Goal: Task Accomplishment & Management: Manage account settings

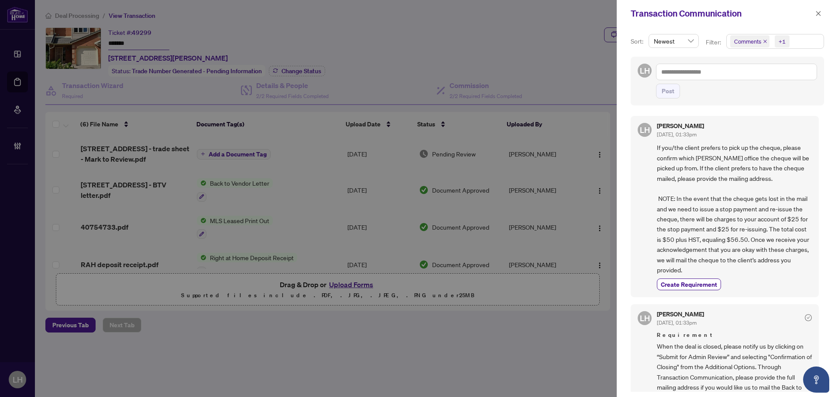
scroll to position [349, 0]
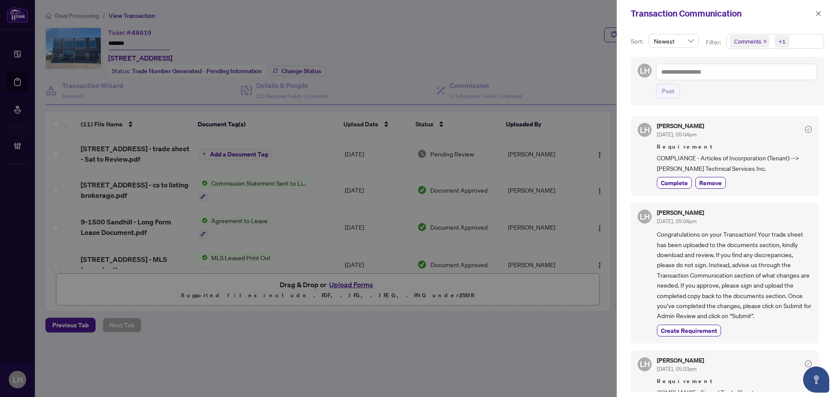
scroll to position [125, 0]
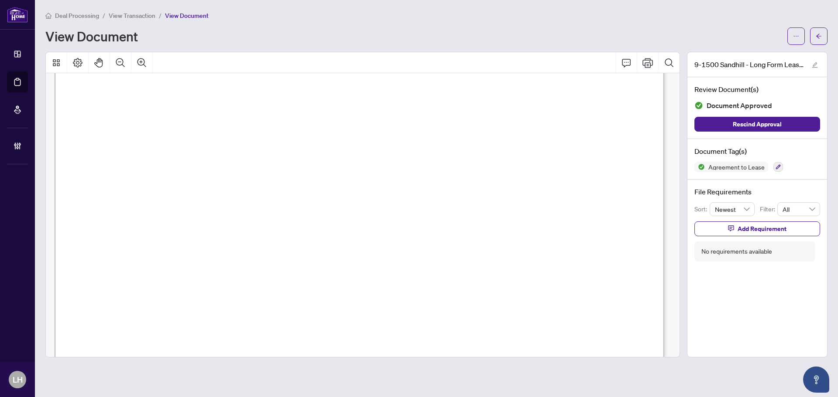
scroll to position [14819, 0]
drag, startPoint x: 674, startPoint y: 229, endPoint x: 675, endPoint y: 221, distance: 8.4
click at [674, 234] on div "ARTICLE 5 – USE OF PREMISES 5.1 Use of Premises The Tenant acknowledges that th…" at bounding box center [363, 215] width 634 height 284
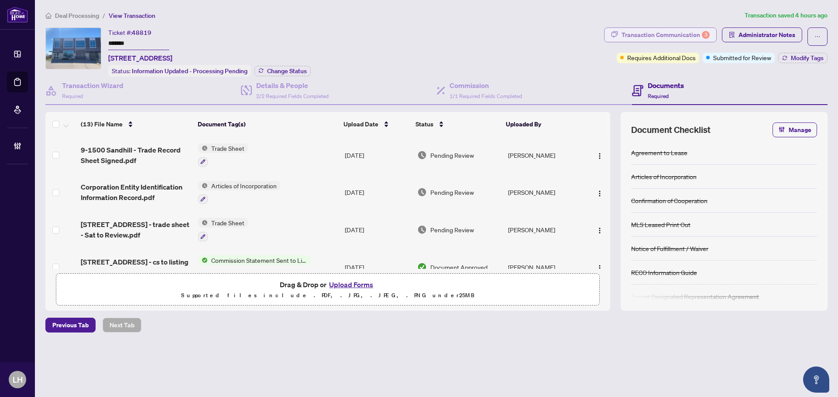
click at [662, 36] on div "Transaction Communication 3" at bounding box center [665, 35] width 88 height 14
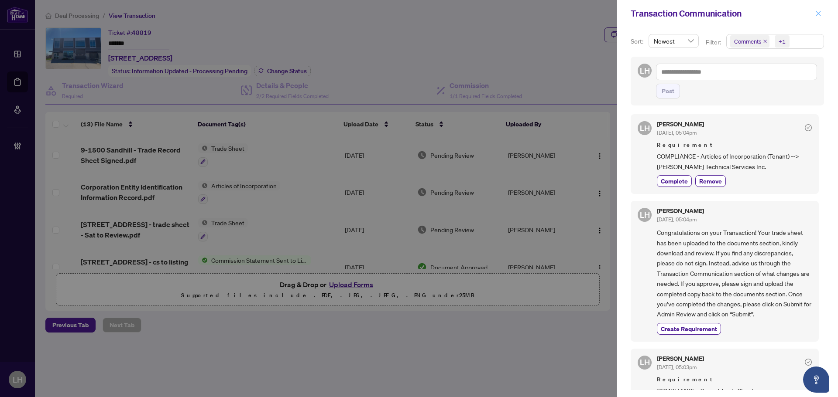
click at [821, 12] on icon "close" at bounding box center [818, 13] width 6 height 6
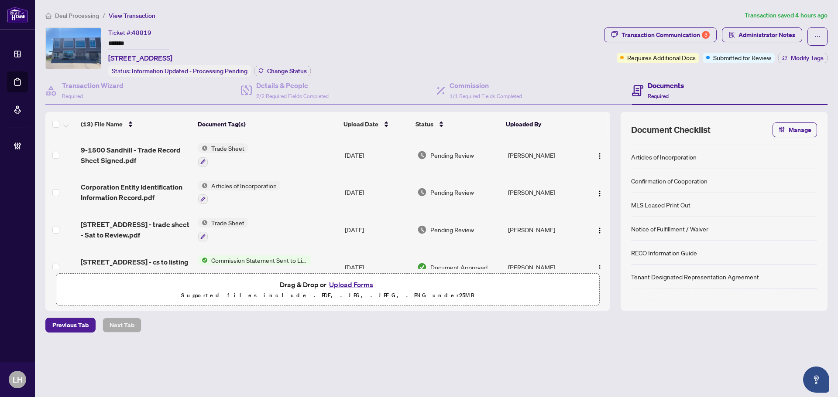
scroll to position [35, 0]
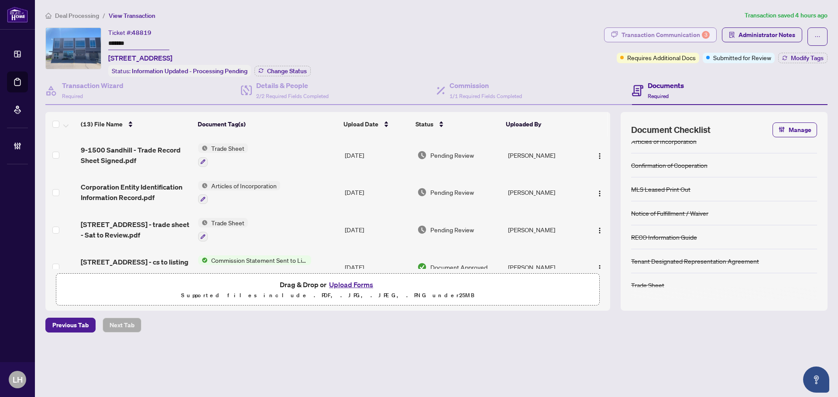
click at [650, 34] on div "Transaction Communication 3" at bounding box center [665, 35] width 88 height 14
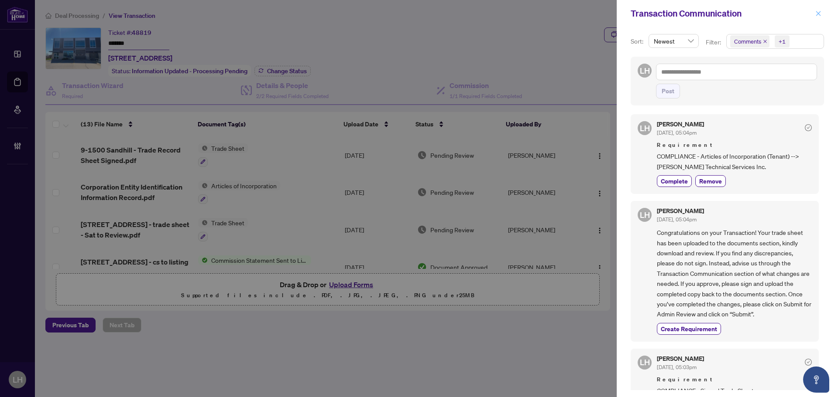
click at [818, 14] on icon "close" at bounding box center [818, 13] width 5 height 5
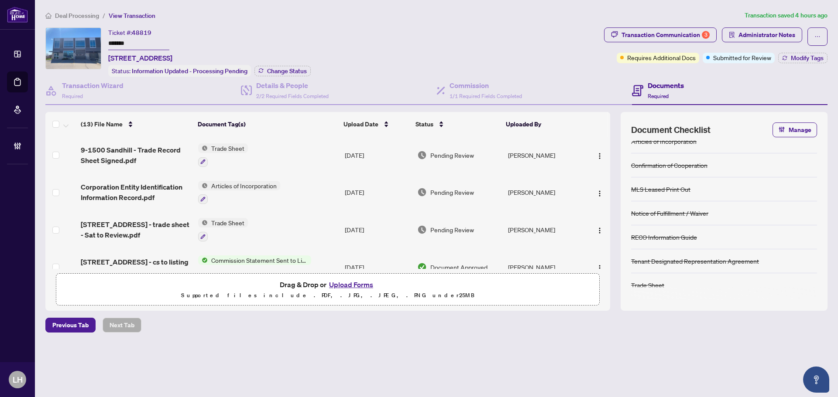
click at [82, 14] on span "Deal Processing" at bounding box center [77, 16] width 44 height 8
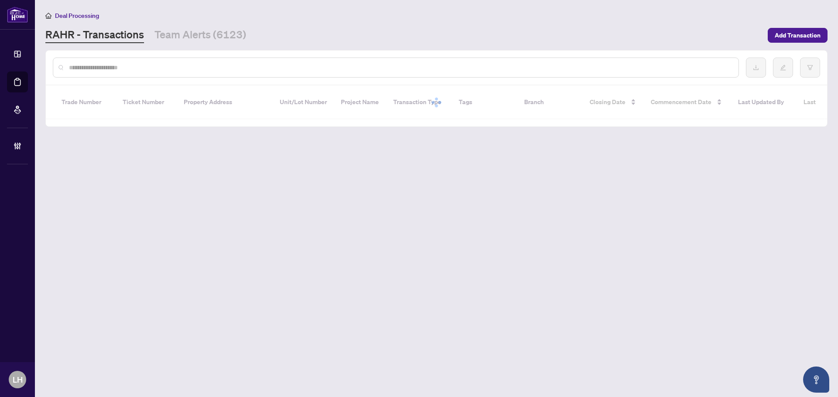
click at [119, 68] on input "text" at bounding box center [400, 68] width 662 height 10
paste input "*******"
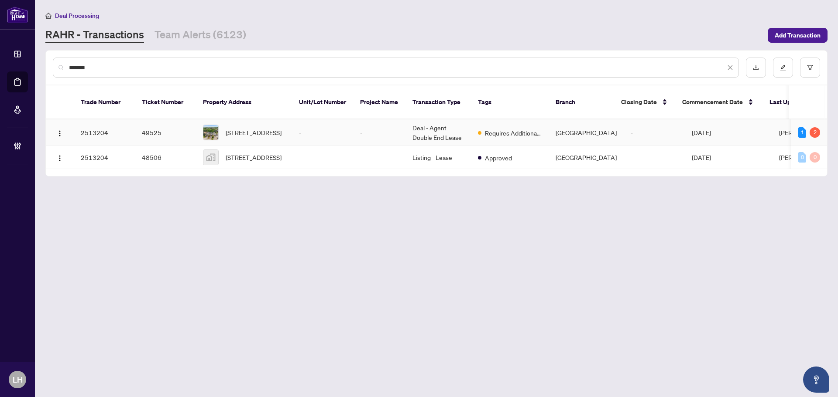
type input "*******"
click at [174, 128] on td "49525" at bounding box center [165, 133] width 61 height 27
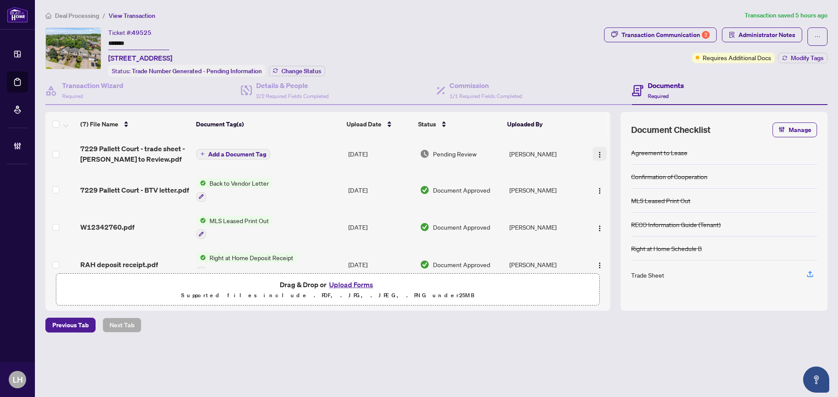
click at [596, 154] on img "button" at bounding box center [599, 154] width 7 height 7
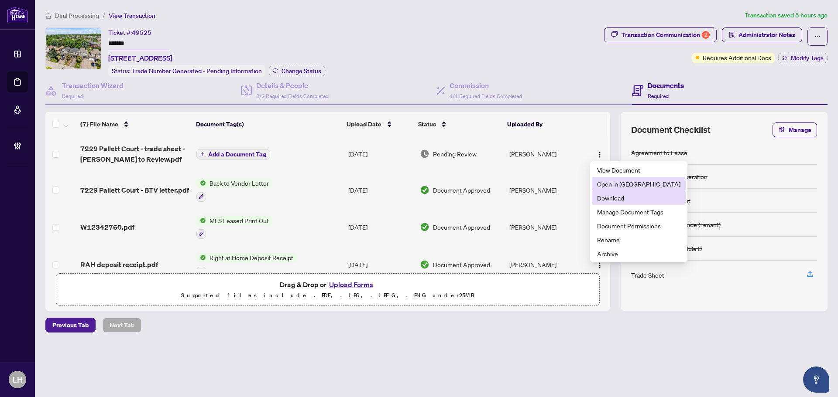
click at [614, 185] on span "Open in New Tab" at bounding box center [638, 184] width 83 height 10
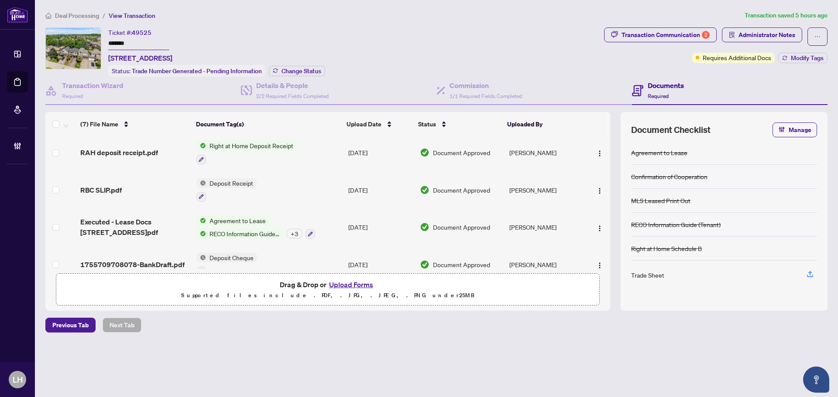
scroll to position [129, 0]
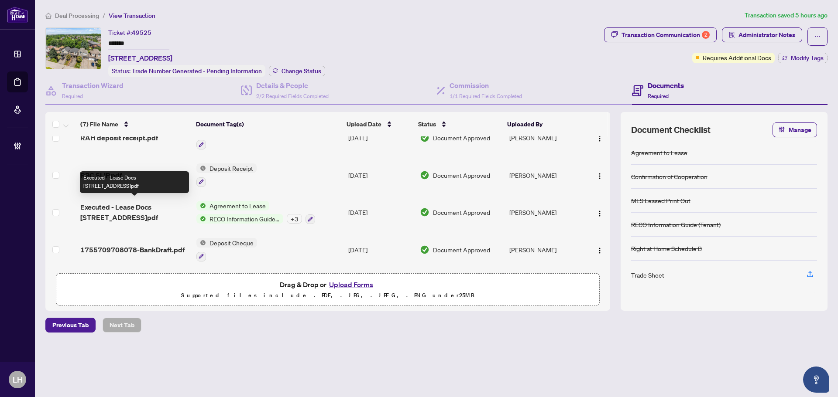
click at [150, 204] on span "Executed - Lease Docs 7229 Pallett Crt Mississauga.pdf" at bounding box center [134, 212] width 109 height 21
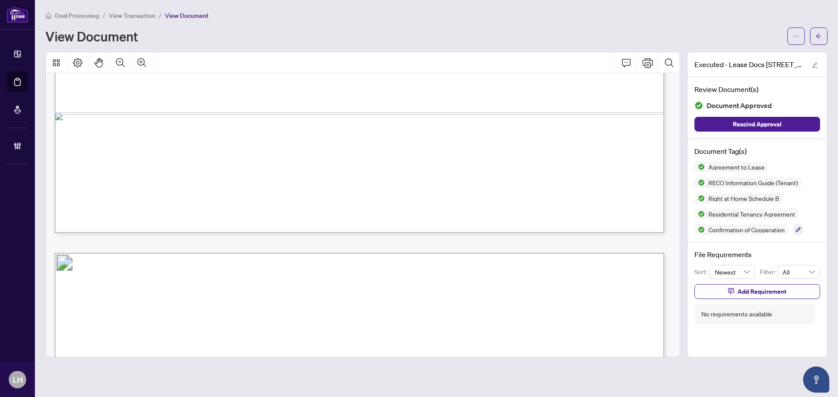
scroll to position [16840, 0]
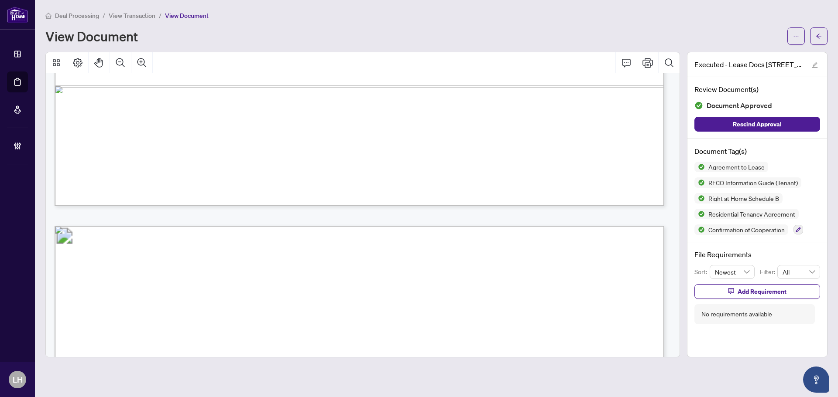
click at [134, 17] on span "View Transaction" at bounding box center [132, 16] width 47 height 8
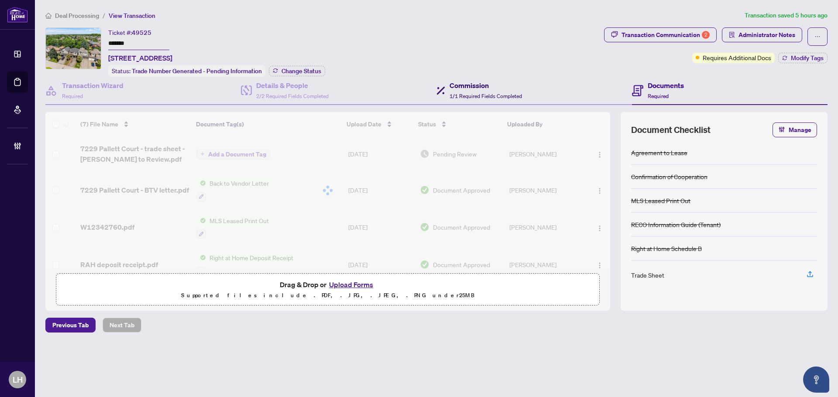
click at [493, 86] on h4 "Commission" at bounding box center [485, 85] width 72 height 10
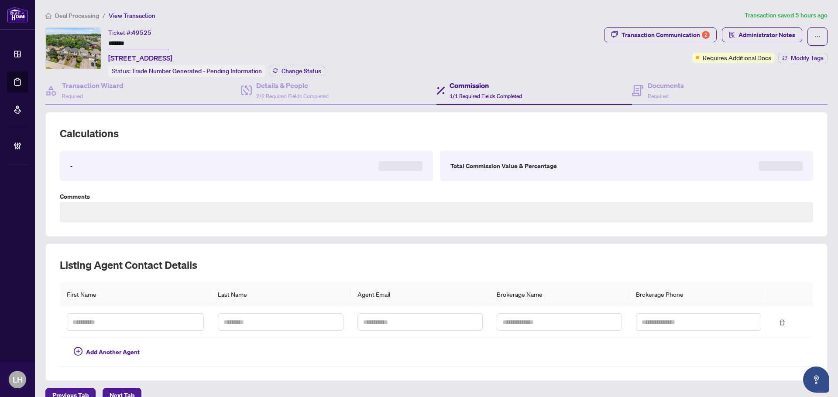
type textarea "**********"
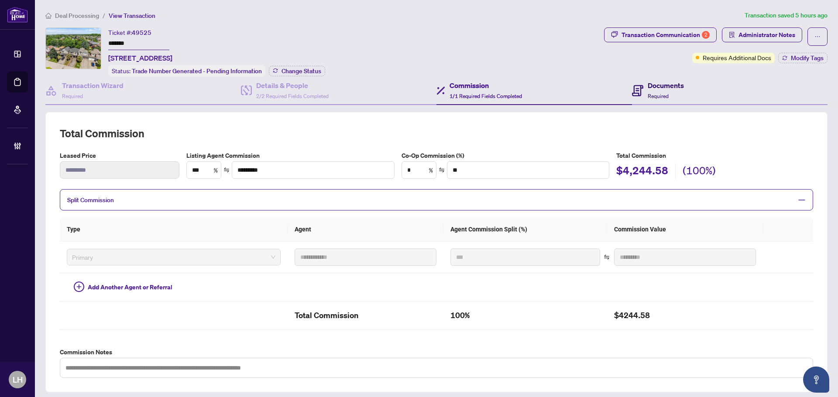
click at [676, 87] on h4 "Documents" at bounding box center [666, 85] width 36 height 10
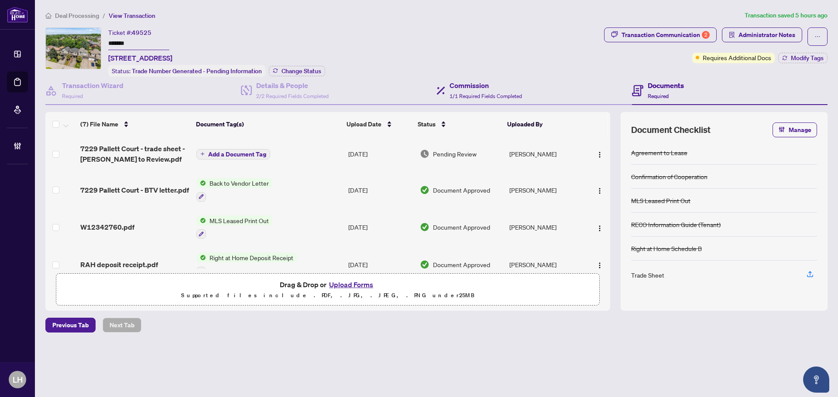
click at [515, 78] on div "Commission 1/1 Required Fields Completed" at bounding box center [533, 91] width 195 height 28
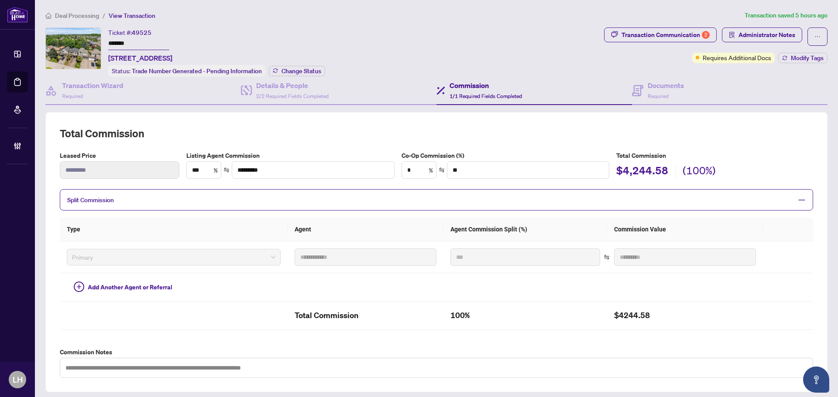
click at [85, 19] on span "Deal Processing" at bounding box center [77, 16] width 44 height 8
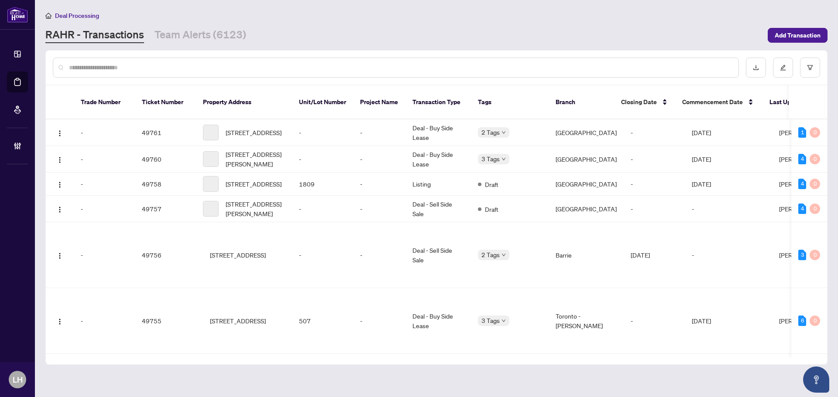
click at [124, 66] on input "text" at bounding box center [400, 68] width 662 height 10
paste input "*******"
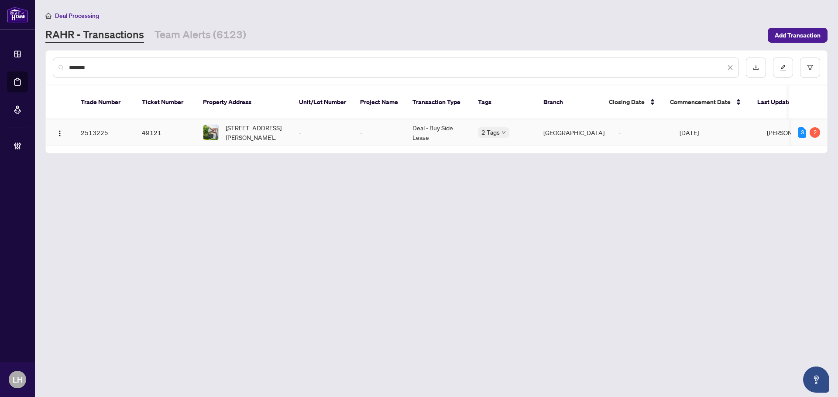
type input "*******"
click at [207, 125] on img at bounding box center [210, 132] width 15 height 15
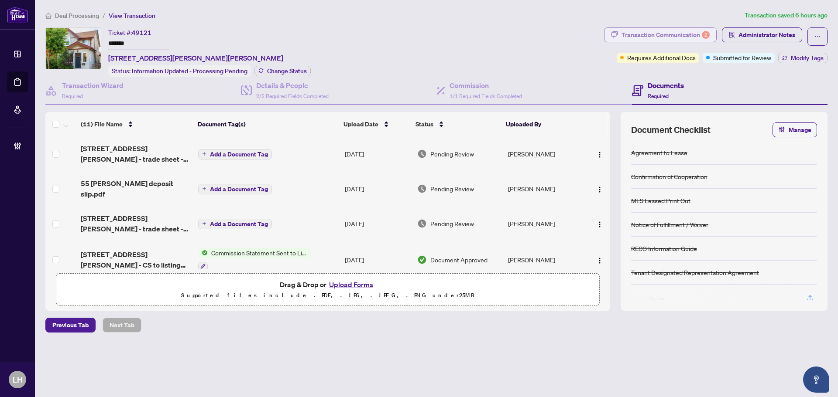
click at [673, 29] on div "Transaction Communication 2" at bounding box center [665, 35] width 88 height 14
type textarea "**********"
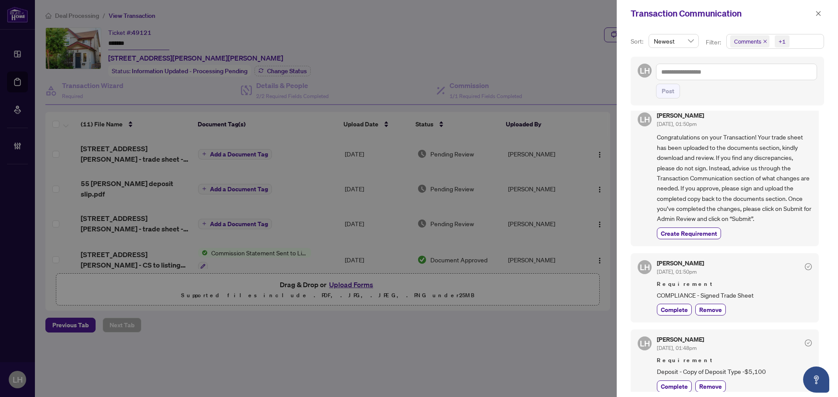
scroll to position [17, 0]
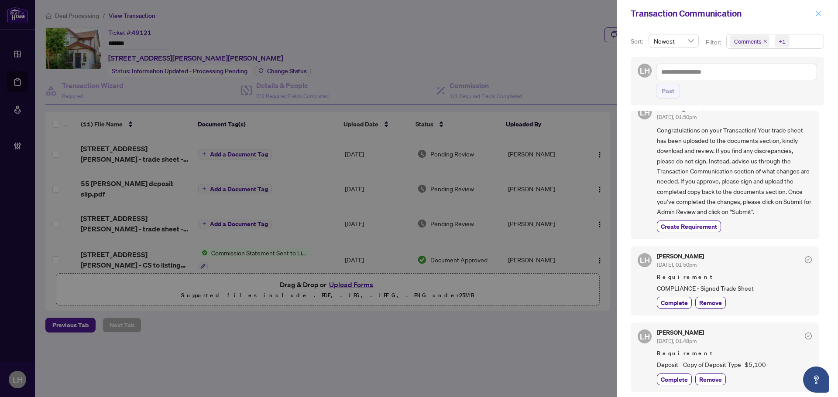
click at [815, 11] on icon "close" at bounding box center [818, 13] width 6 height 6
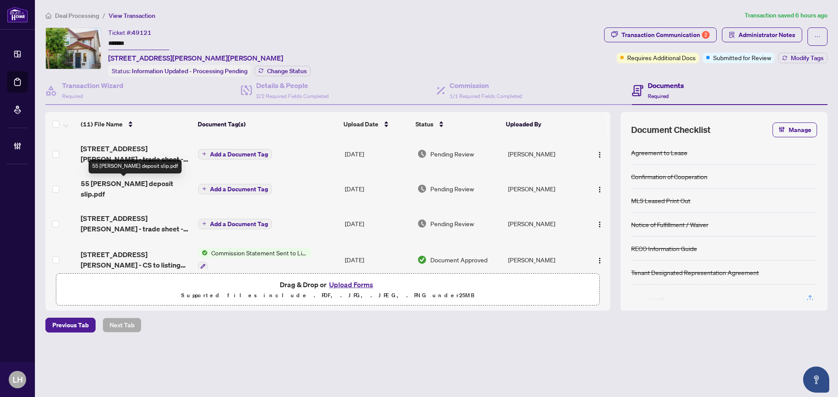
click at [152, 188] on span "55 cheever deposit slip.pdf" at bounding box center [136, 188] width 110 height 21
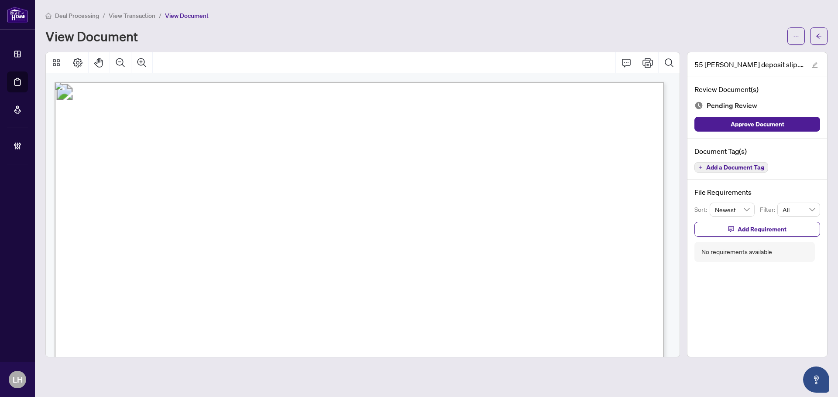
click at [147, 17] on span "View Transaction" at bounding box center [132, 16] width 47 height 8
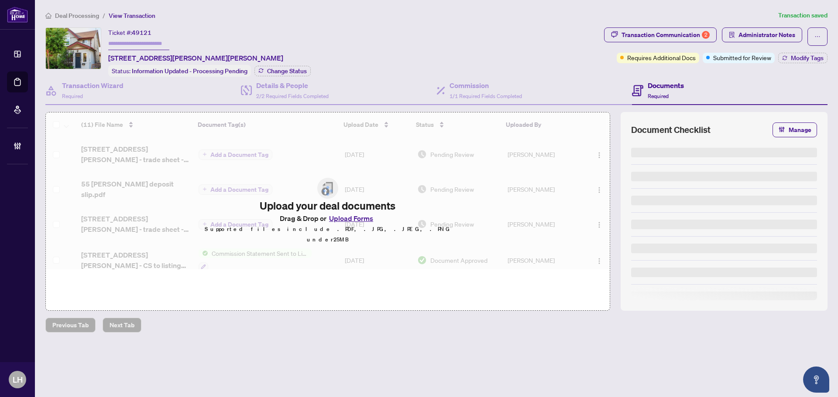
type input "*******"
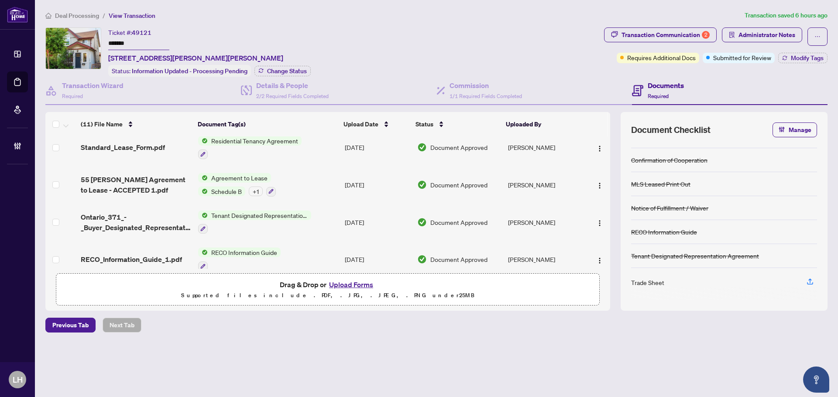
scroll to position [266, 0]
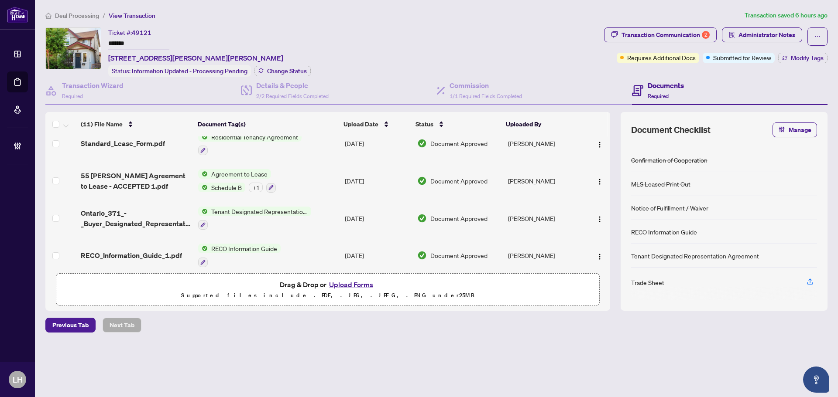
click at [92, 17] on span "Deal Processing" at bounding box center [77, 16] width 44 height 8
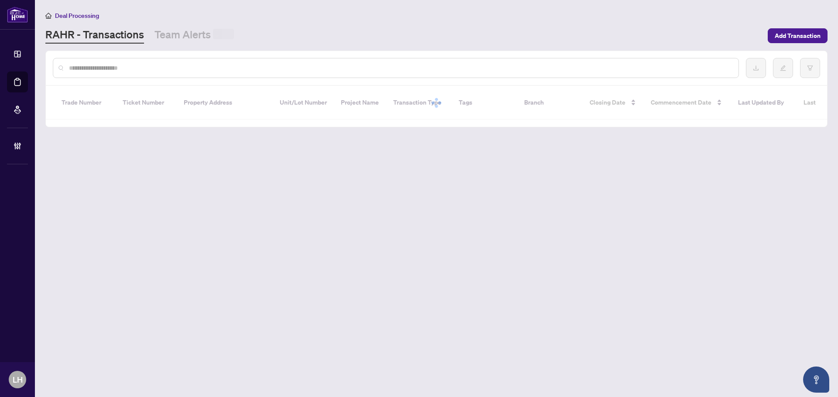
click at [159, 71] on input "text" at bounding box center [400, 68] width 662 height 10
paste input "*******"
type input "*******"
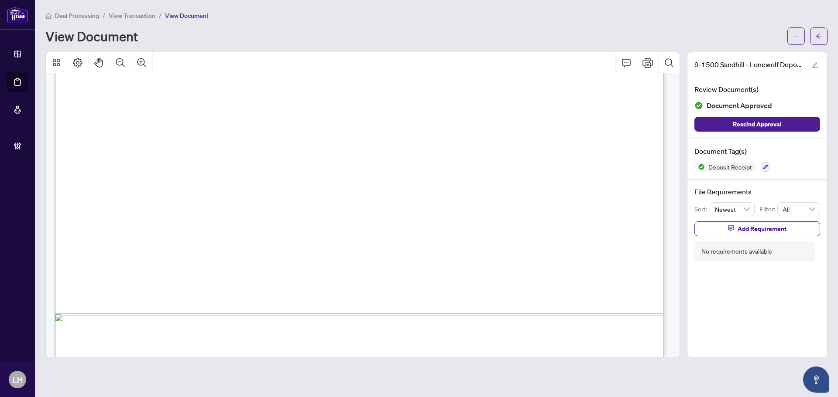
scroll to position [262, 0]
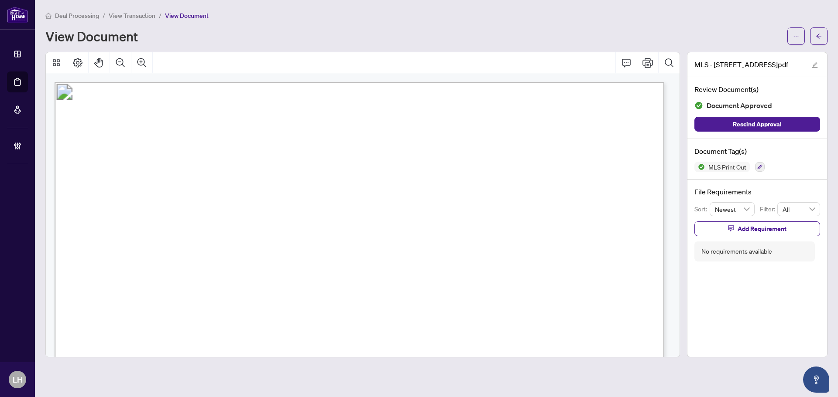
scroll to position [1178, 0]
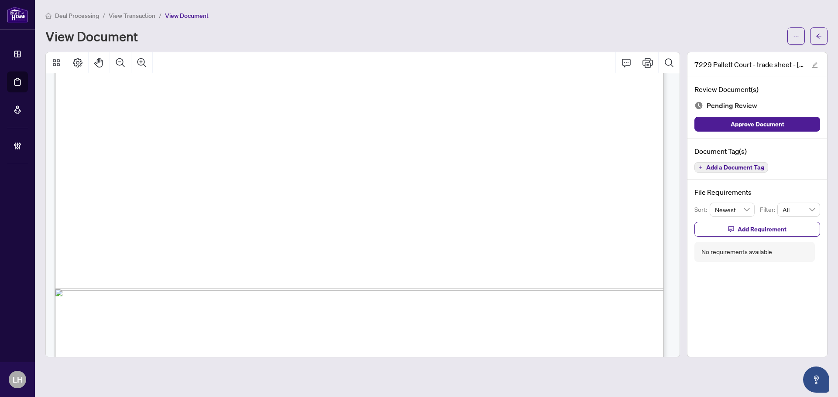
scroll to position [522, 0]
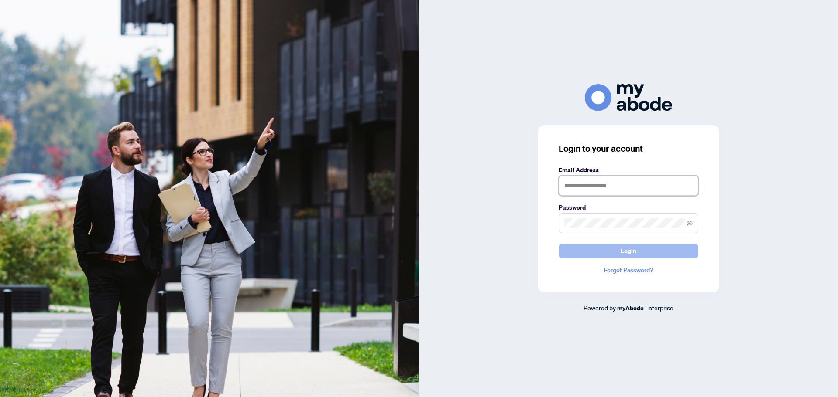
type input "**********"
click at [630, 251] on span "Login" at bounding box center [628, 251] width 16 height 14
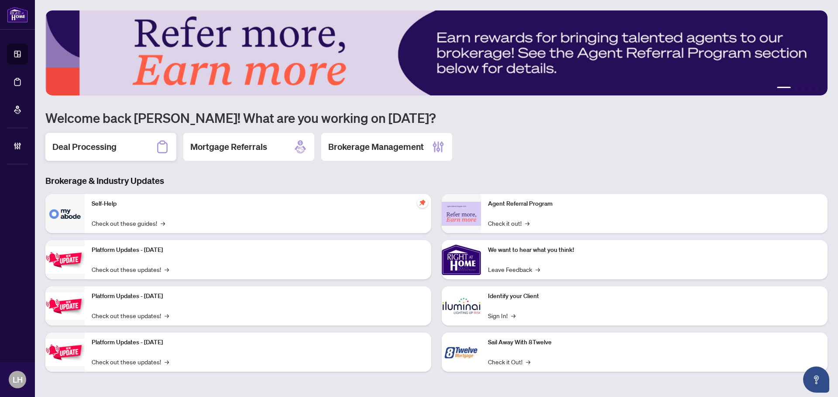
click at [115, 145] on h2 "Deal Processing" at bounding box center [84, 147] width 64 height 12
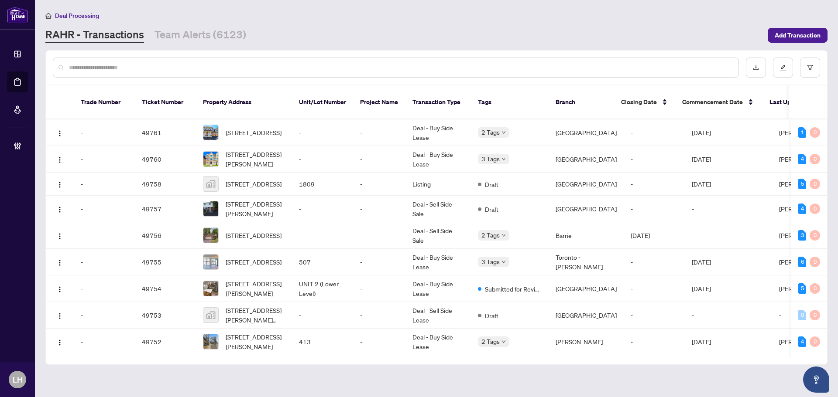
click at [154, 71] on input "text" at bounding box center [400, 68] width 662 height 10
paste input "*******"
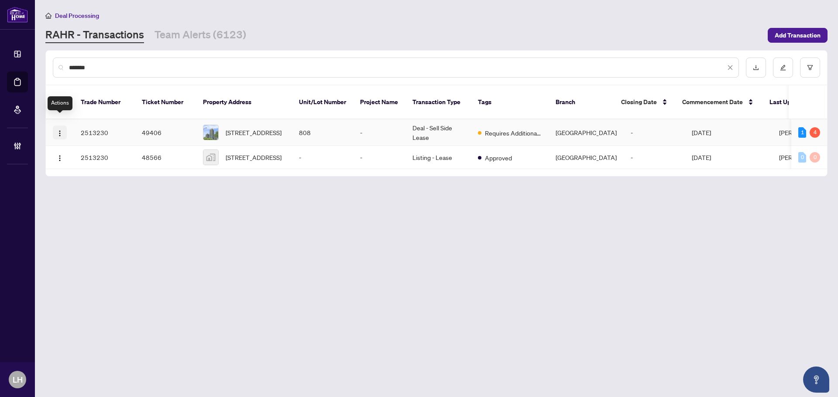
type input "*******"
click at [58, 130] on img "button" at bounding box center [59, 133] width 7 height 7
click at [91, 151] on span "Open in [GEOGRAPHIC_DATA]" at bounding box center [101, 154] width 83 height 10
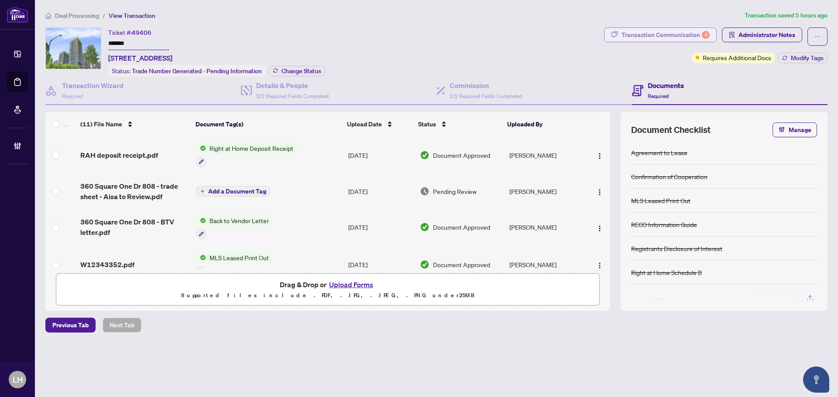
click at [692, 40] on div "Transaction Communication 4" at bounding box center [665, 35] width 88 height 14
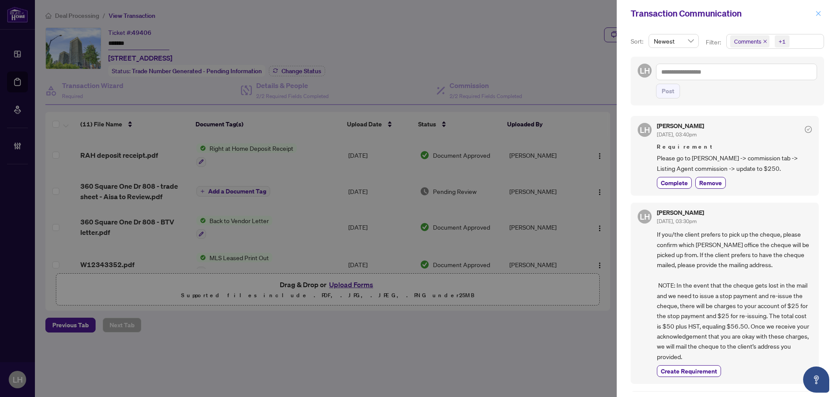
click at [817, 15] on icon "close" at bounding box center [818, 13] width 5 height 5
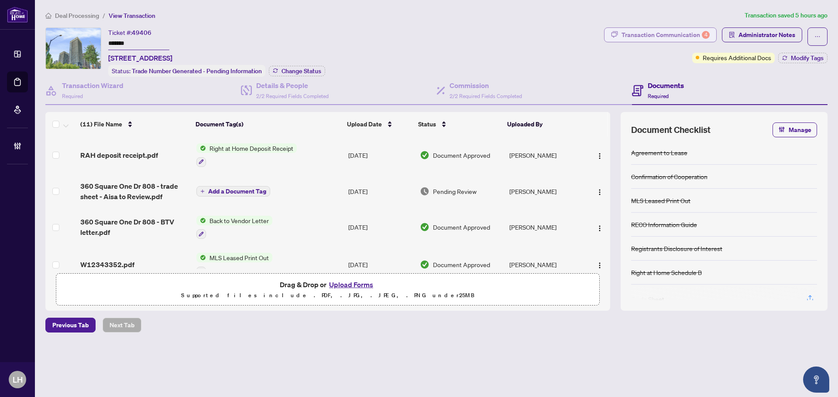
click at [632, 32] on div "Transaction Communication 4" at bounding box center [665, 35] width 88 height 14
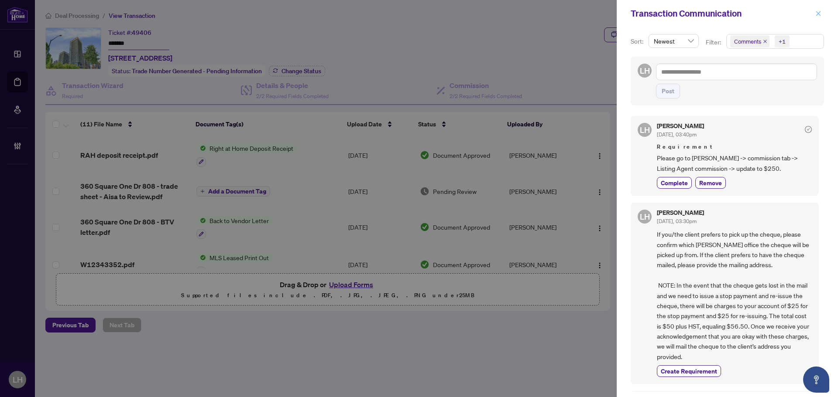
click at [818, 14] on icon "close" at bounding box center [818, 13] width 5 height 5
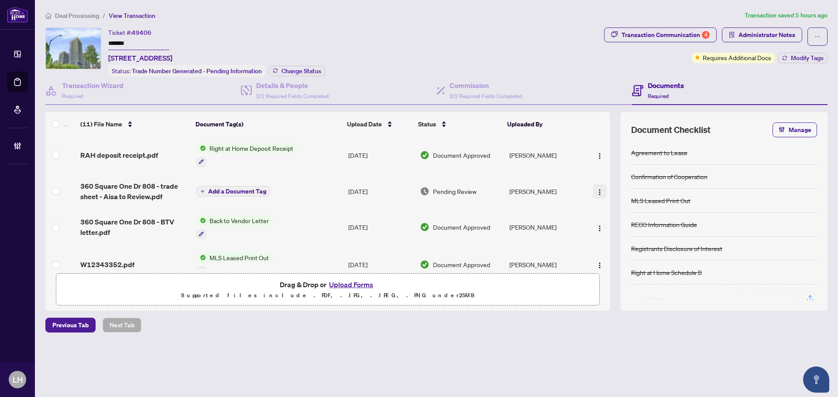
click at [600, 195] on button "button" at bounding box center [600, 192] width 14 height 14
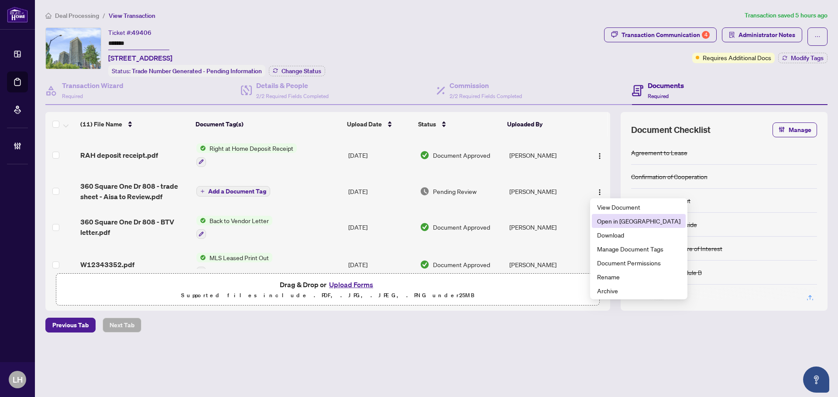
click at [603, 224] on span "Open in [GEOGRAPHIC_DATA]" at bounding box center [638, 221] width 83 height 10
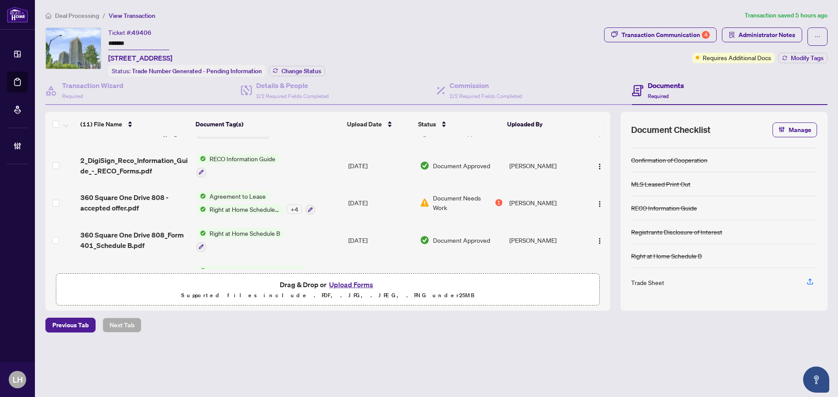
scroll to position [171, 0]
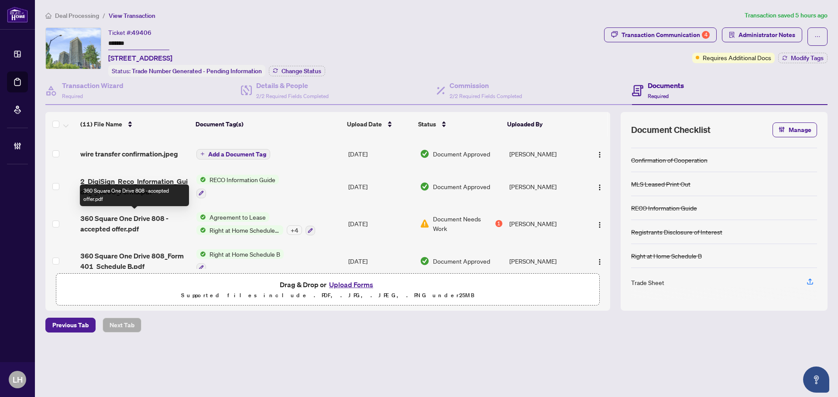
click at [106, 220] on span "360 Square One Drive 808 -accepted offer.pdf" at bounding box center [134, 223] width 109 height 21
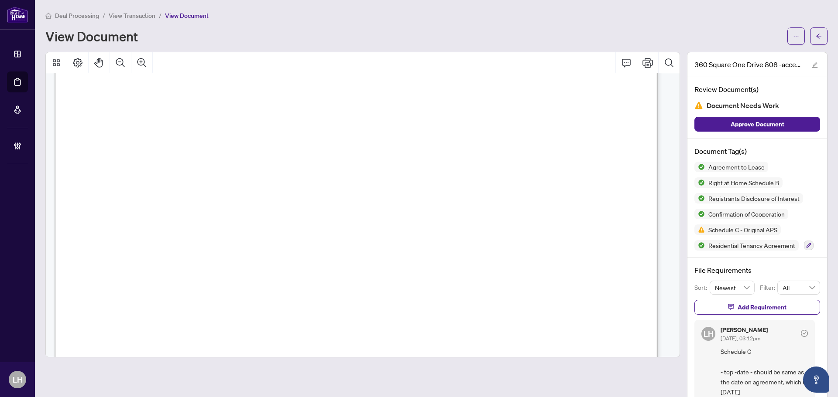
scroll to position [1789, 0]
click at [116, 17] on span "View Transaction" at bounding box center [132, 16] width 47 height 8
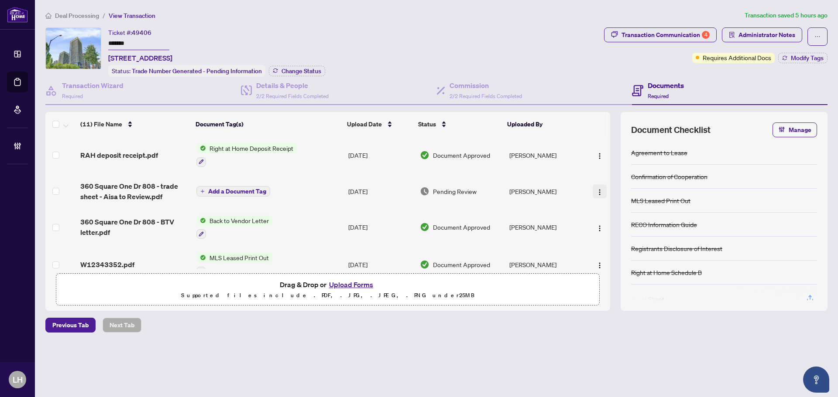
click at [599, 192] on img "button" at bounding box center [599, 192] width 7 height 7
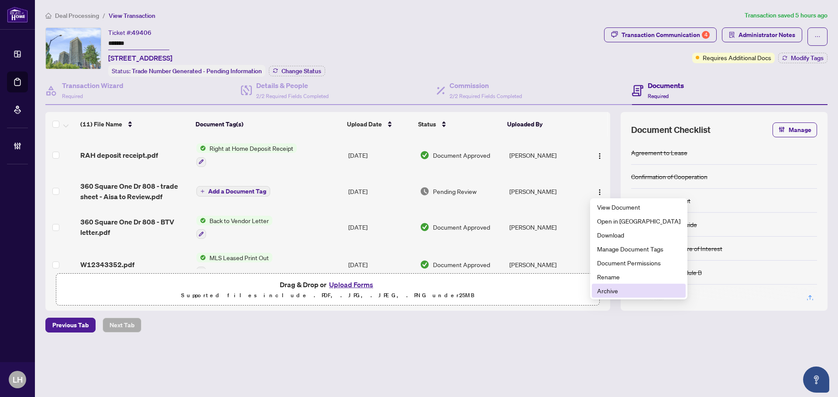
click at [622, 293] on span "Archive" at bounding box center [638, 291] width 83 height 10
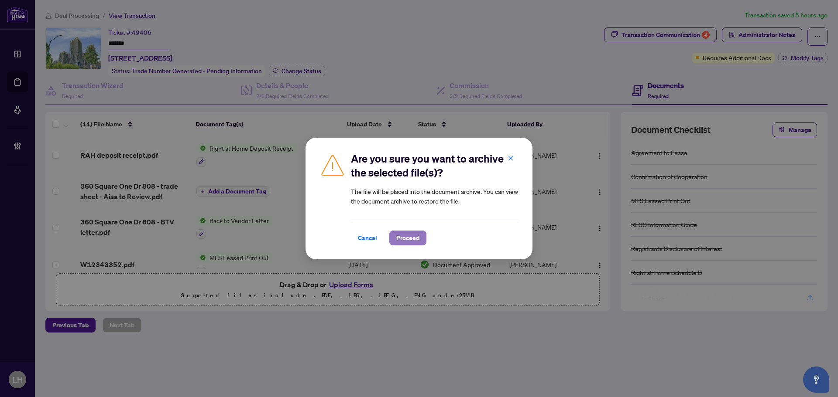
click at [403, 240] on span "Proceed" at bounding box center [407, 238] width 23 height 14
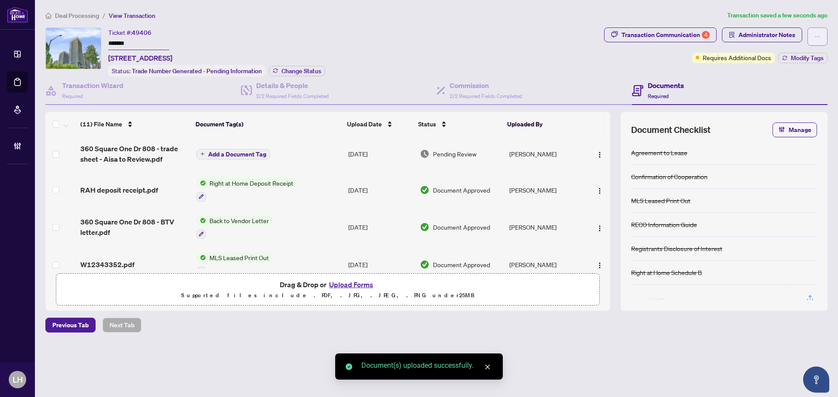
click at [812, 37] on button "button" at bounding box center [817, 36] width 20 height 18
click at [777, 55] on span "Transaction Permissions" at bounding box center [787, 56] width 67 height 10
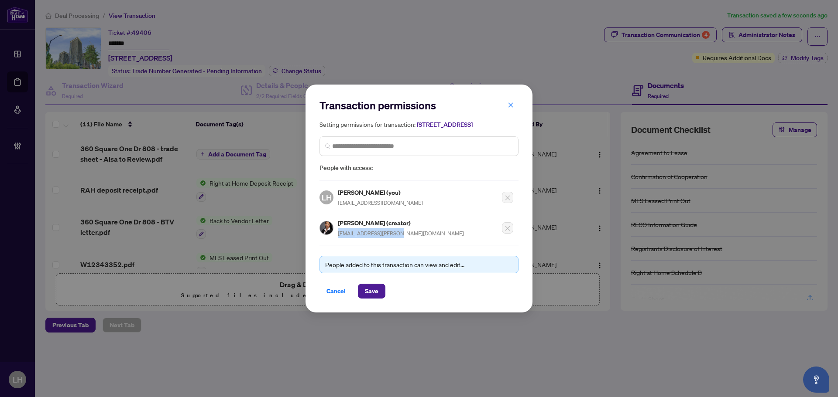
drag, startPoint x: 397, startPoint y: 237, endPoint x: 336, endPoint y: 241, distance: 61.7
click at [336, 238] on div "Aisa Urquico (creator) aisa.basilio@gmail.com" at bounding box center [391, 228] width 144 height 20
copy span "aisa.basilio@gmail.com"
click at [513, 98] on span "button" at bounding box center [510, 105] width 6 height 14
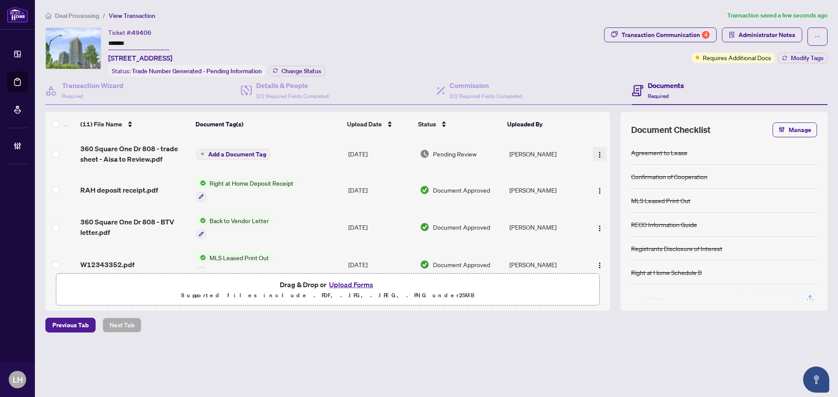
click at [596, 157] on img "button" at bounding box center [599, 154] width 7 height 7
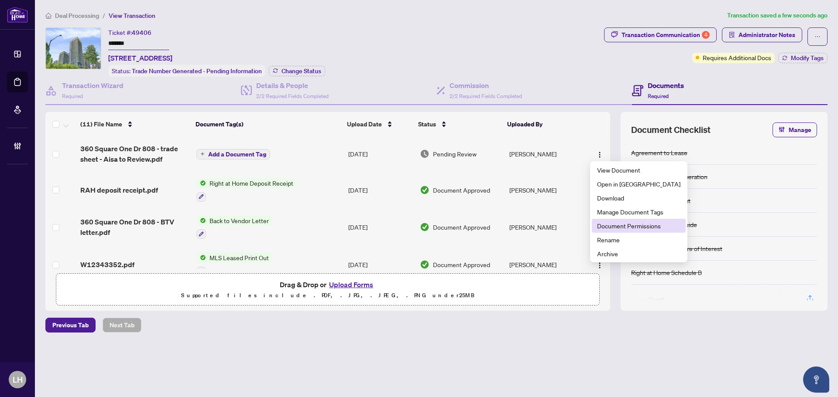
click at [623, 226] on span "Document Permissions" at bounding box center [638, 226] width 83 height 10
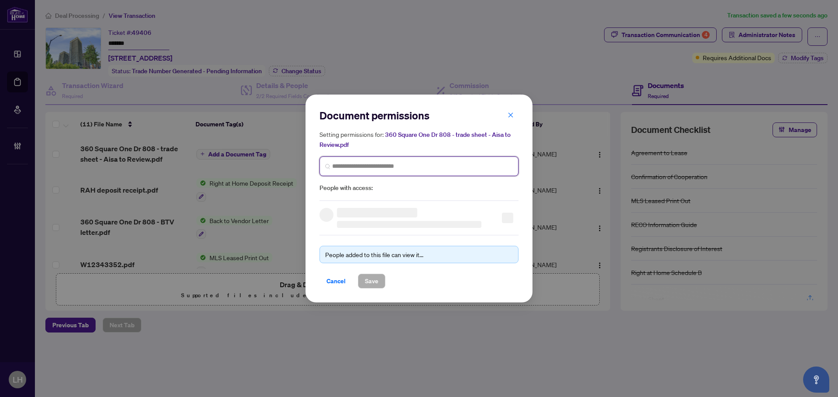
click at [387, 163] on input "search" at bounding box center [422, 166] width 181 height 9
paste input "**********"
type input "**********"
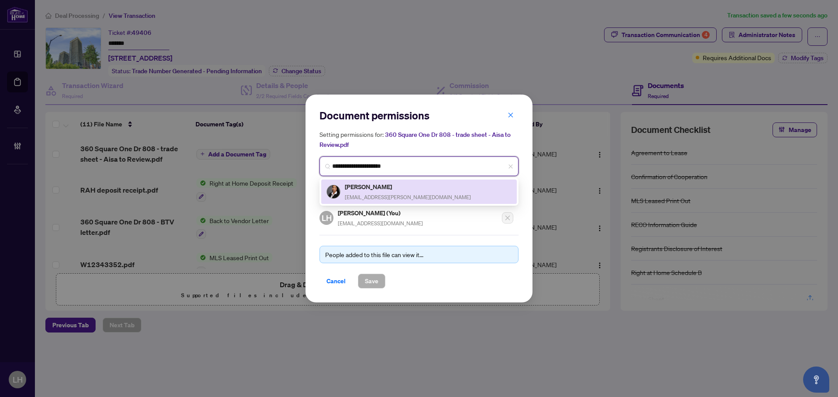
click at [385, 191] on h5 "Aisa Urquico" at bounding box center [408, 187] width 126 height 10
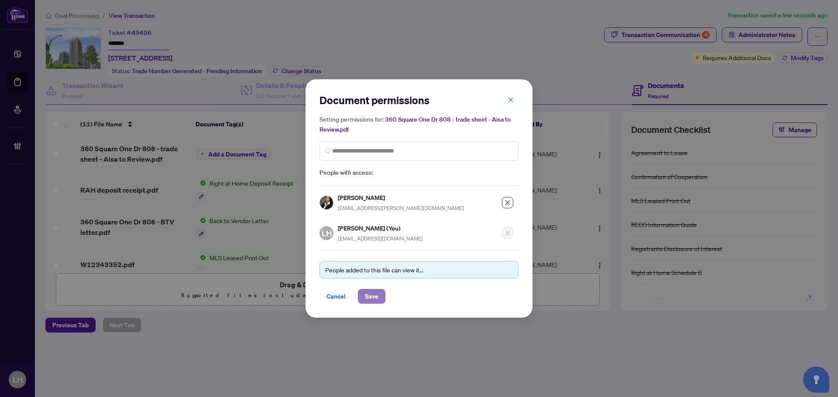
click at [382, 298] on button "Save" at bounding box center [371, 296] width 27 height 15
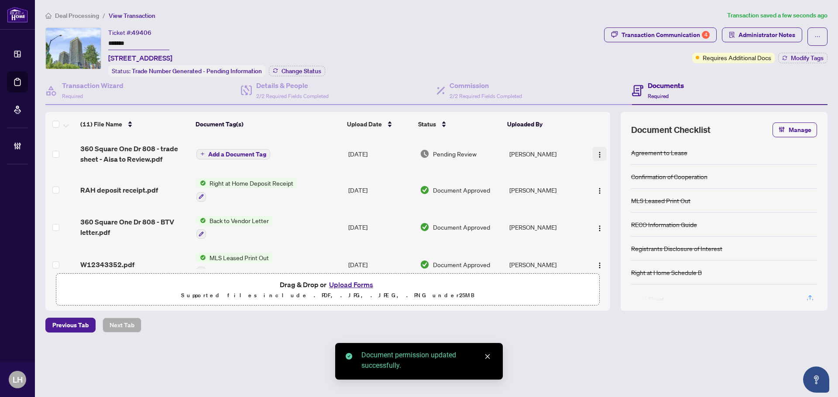
click at [596, 154] on img "button" at bounding box center [599, 154] width 7 height 7
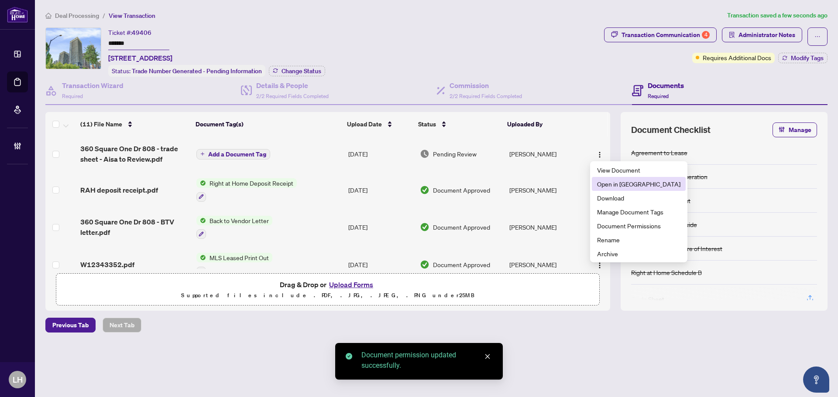
click at [623, 187] on span "Open in New Tab" at bounding box center [638, 184] width 83 height 10
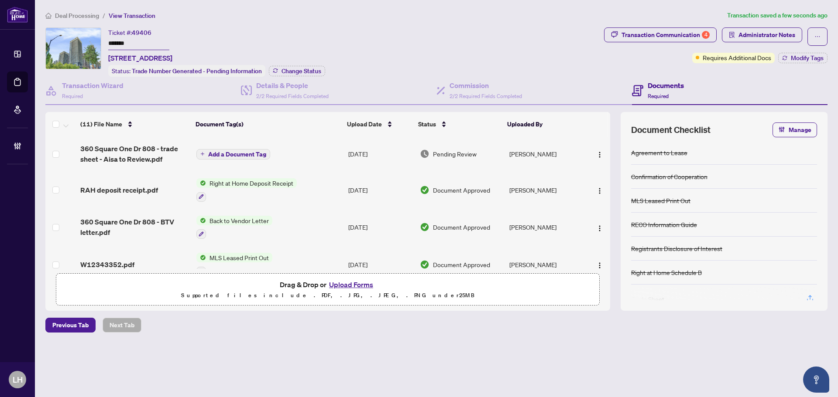
click at [71, 17] on span "Deal Processing" at bounding box center [77, 16] width 44 height 8
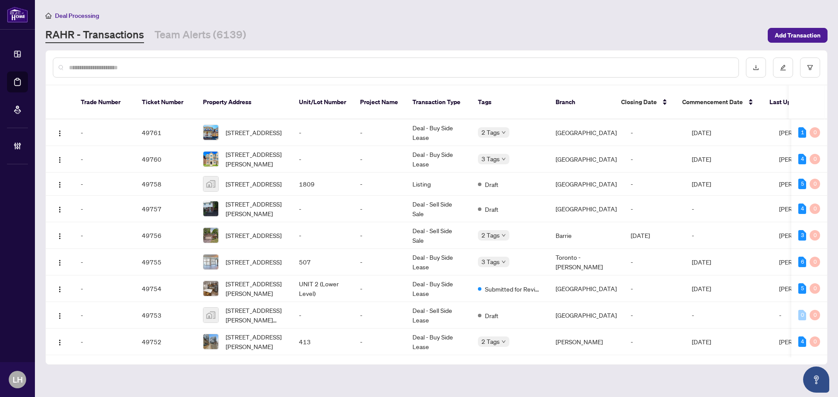
click at [199, 64] on input "text" at bounding box center [400, 68] width 662 height 10
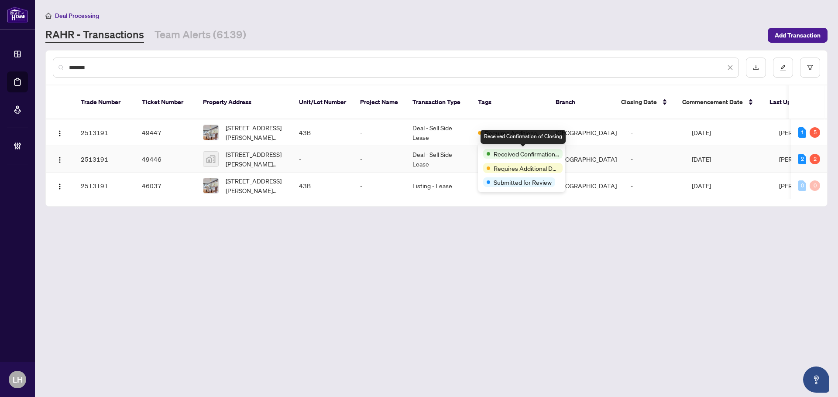
type input "*******"
click at [373, 149] on td "-" at bounding box center [379, 159] width 52 height 27
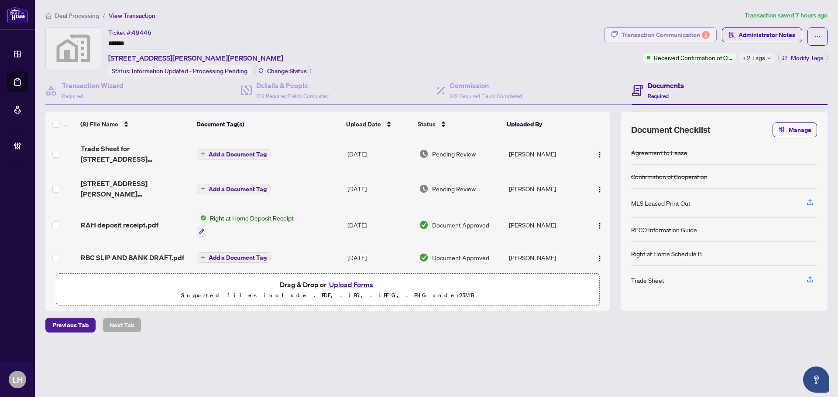
click at [708, 34] on div "2" at bounding box center [706, 35] width 8 height 8
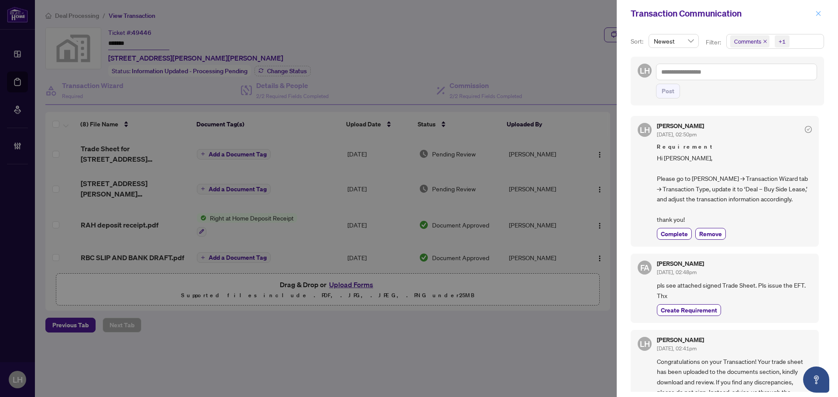
click at [820, 14] on icon "close" at bounding box center [818, 13] width 6 height 6
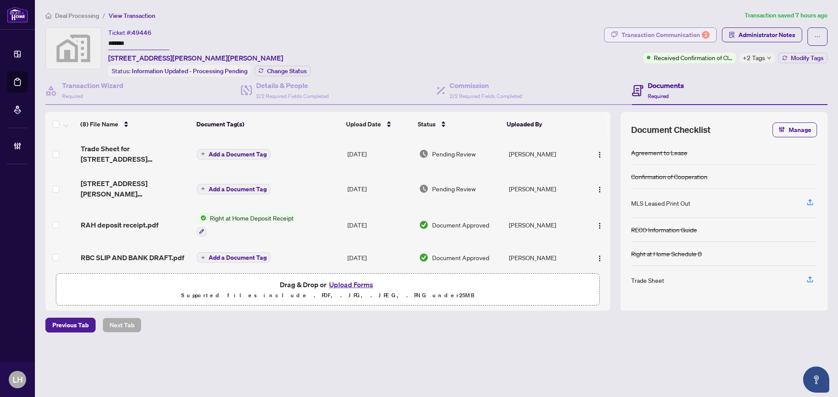
click at [633, 39] on div "Transaction Communication 2" at bounding box center [665, 35] width 88 height 14
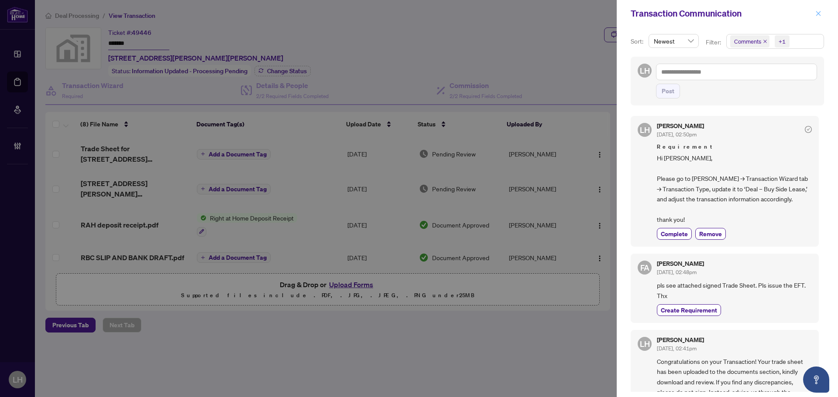
click at [815, 14] on icon "close" at bounding box center [818, 13] width 6 height 6
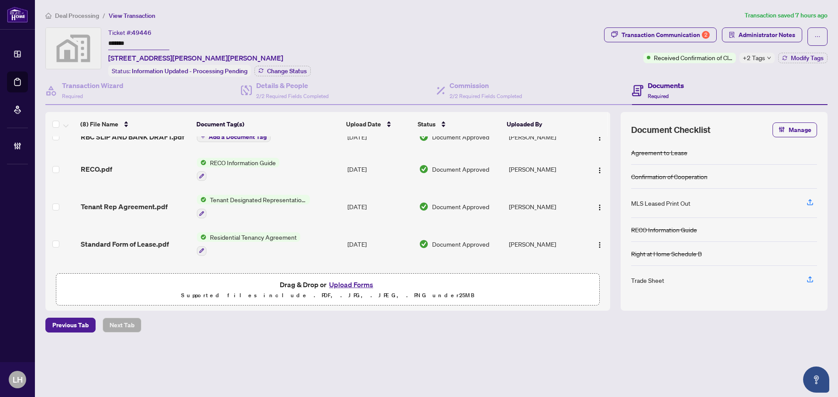
scroll to position [154, 0]
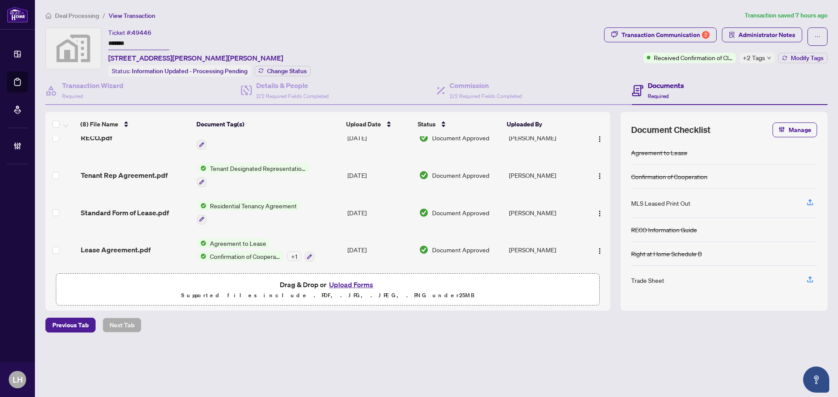
click at [139, 245] on span "Lease Agreement.pdf" at bounding box center [116, 250] width 70 height 10
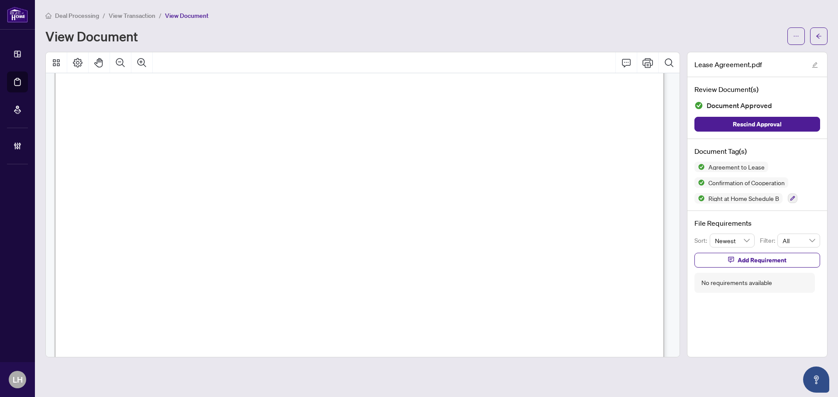
scroll to position [131, 0]
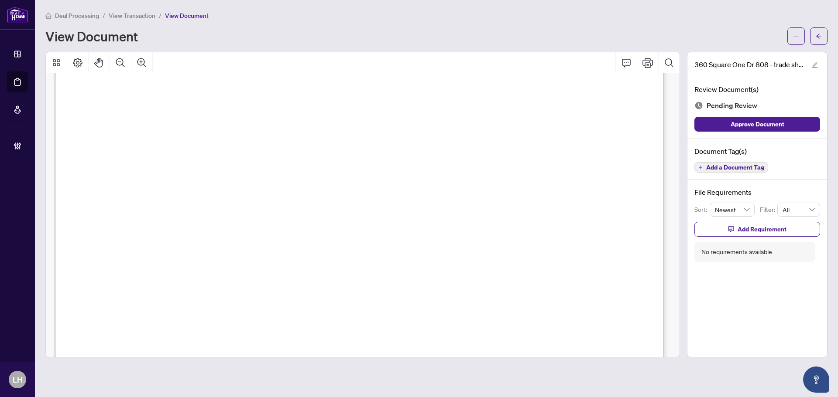
scroll to position [262, 0]
